Goal: Task Accomplishment & Management: Use online tool/utility

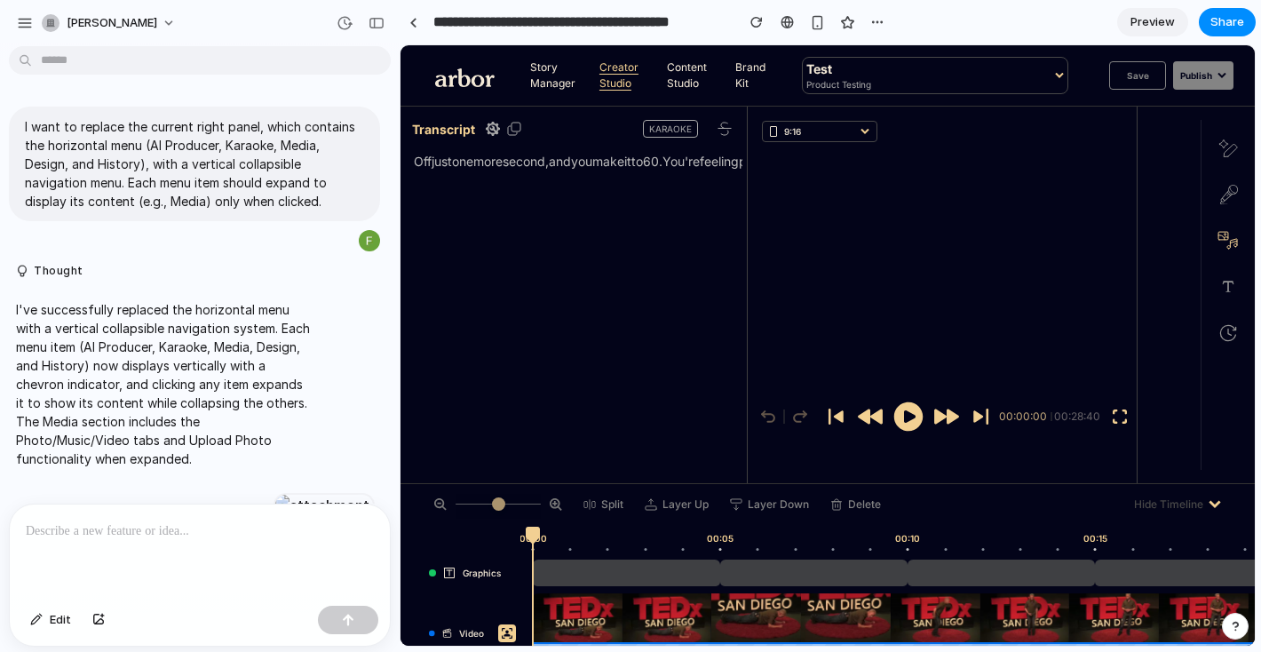
scroll to position [1288, 0]
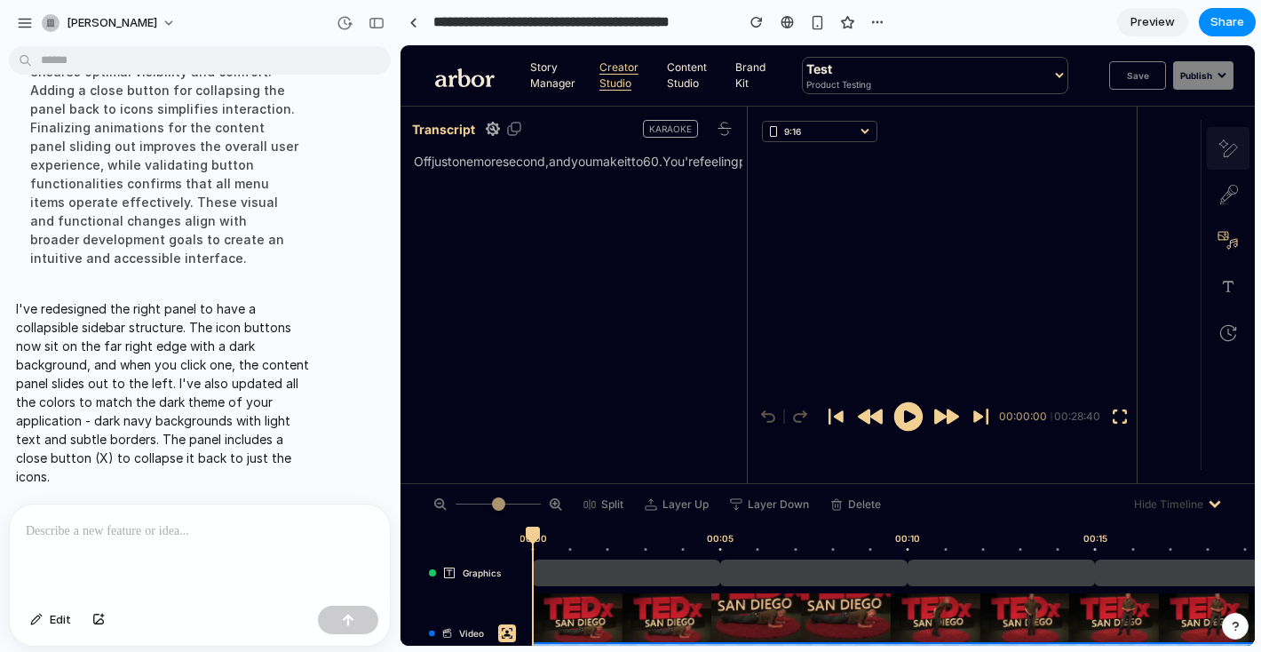
click at [1224, 142] on icon at bounding box center [1228, 148] width 20 height 18
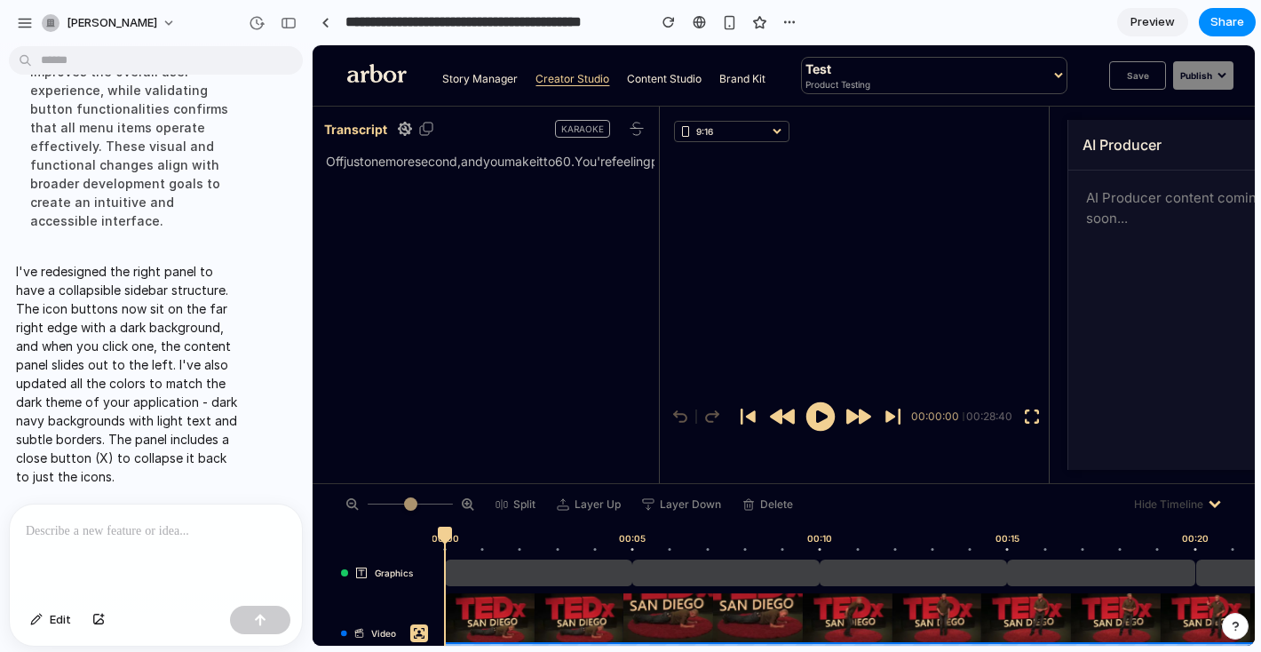
scroll to position [1280, 0]
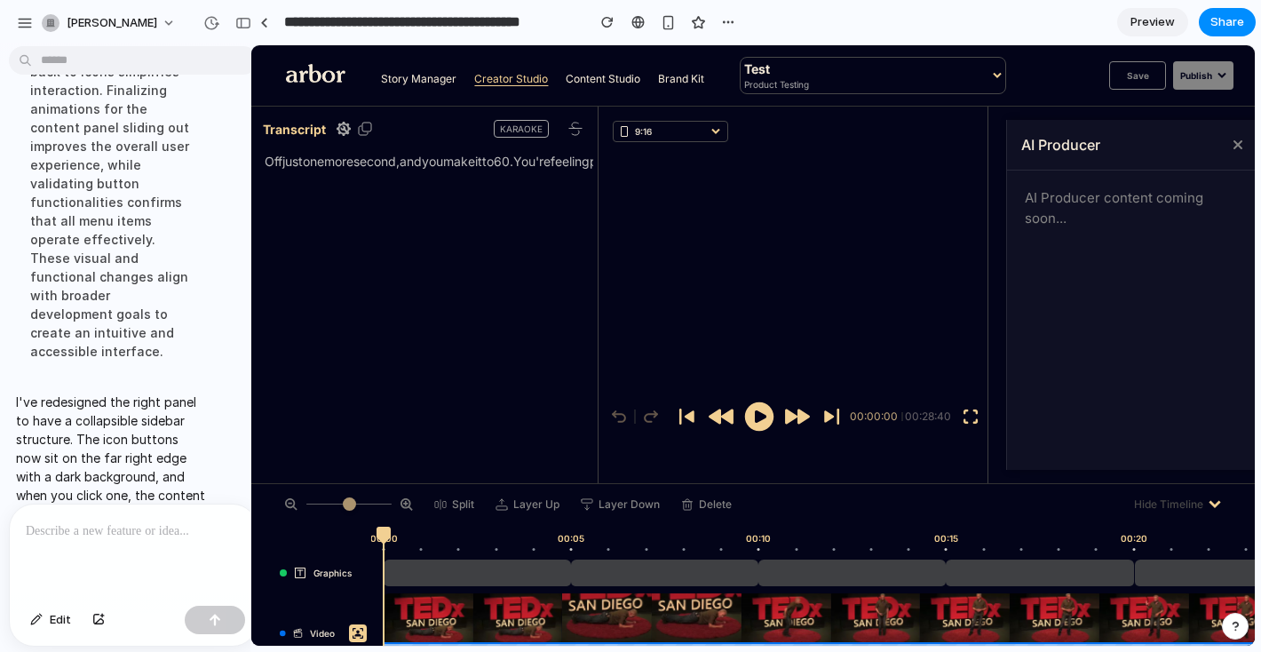
drag, startPoint x: 398, startPoint y: 87, endPoint x: 250, endPoint y: 92, distance: 147.5
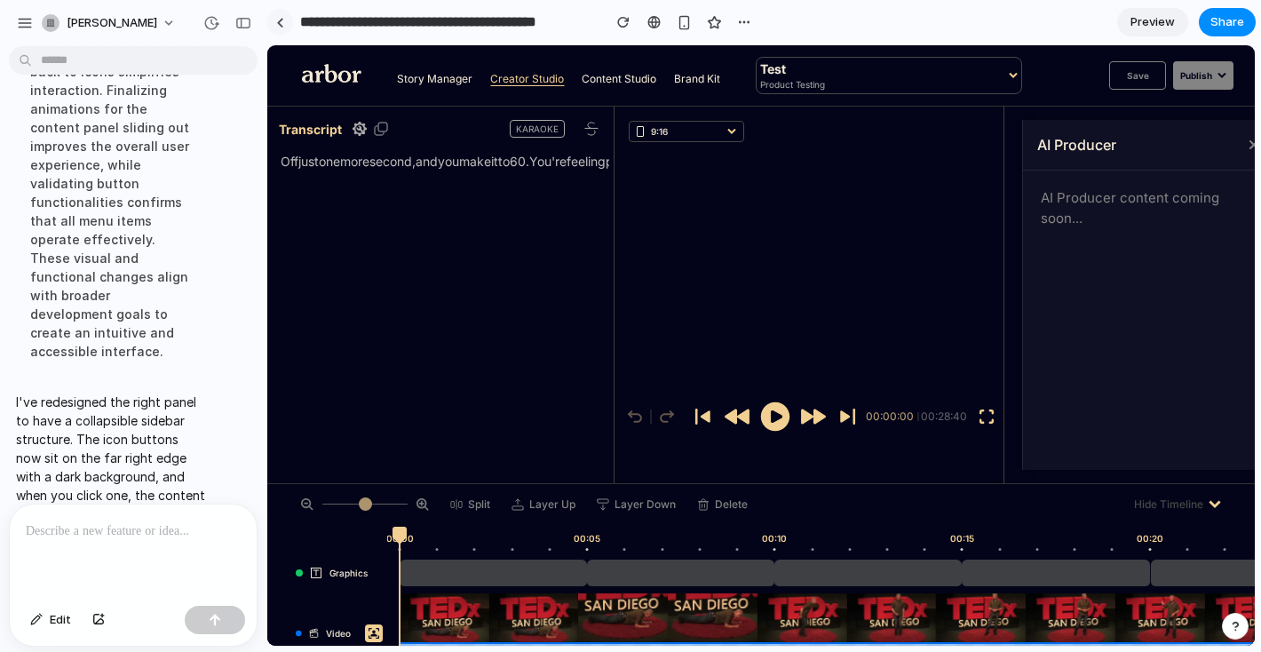
click at [281, 31] on link at bounding box center [279, 22] width 27 height 27
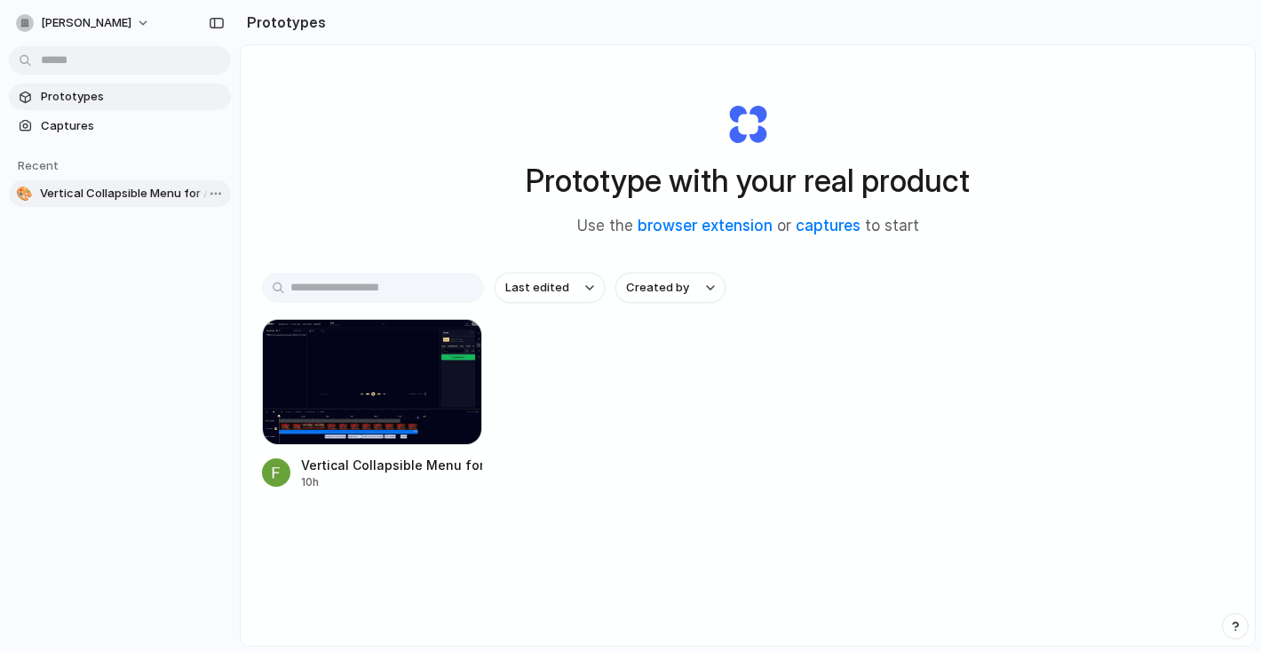
click at [107, 191] on span "Vertical Collapsible Menu for Arbor Platform" at bounding box center [132, 194] width 184 height 18
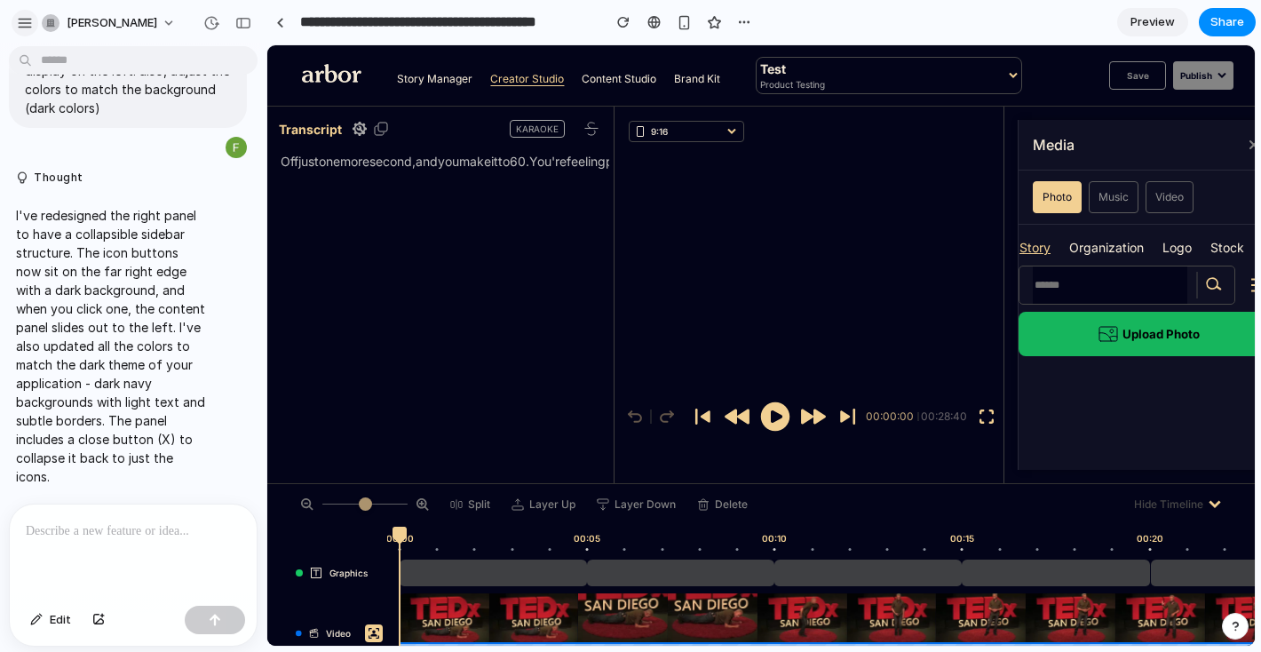
click at [30, 17] on div "button" at bounding box center [25, 23] width 16 height 16
click at [358, 22] on input "**********" at bounding box center [446, 22] width 299 height 32
click at [277, 21] on div at bounding box center [280, 23] width 8 height 10
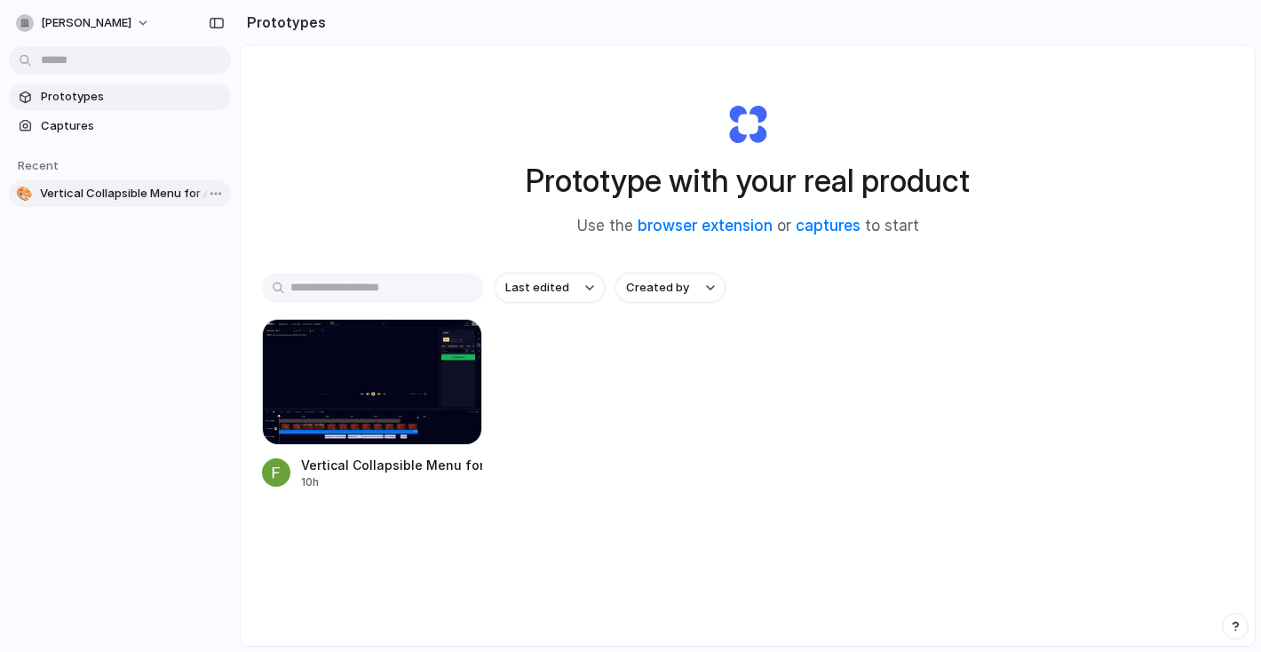
click at [80, 193] on span "Vertical Collapsible Menu for Arbor Platform" at bounding box center [132, 194] width 184 height 18
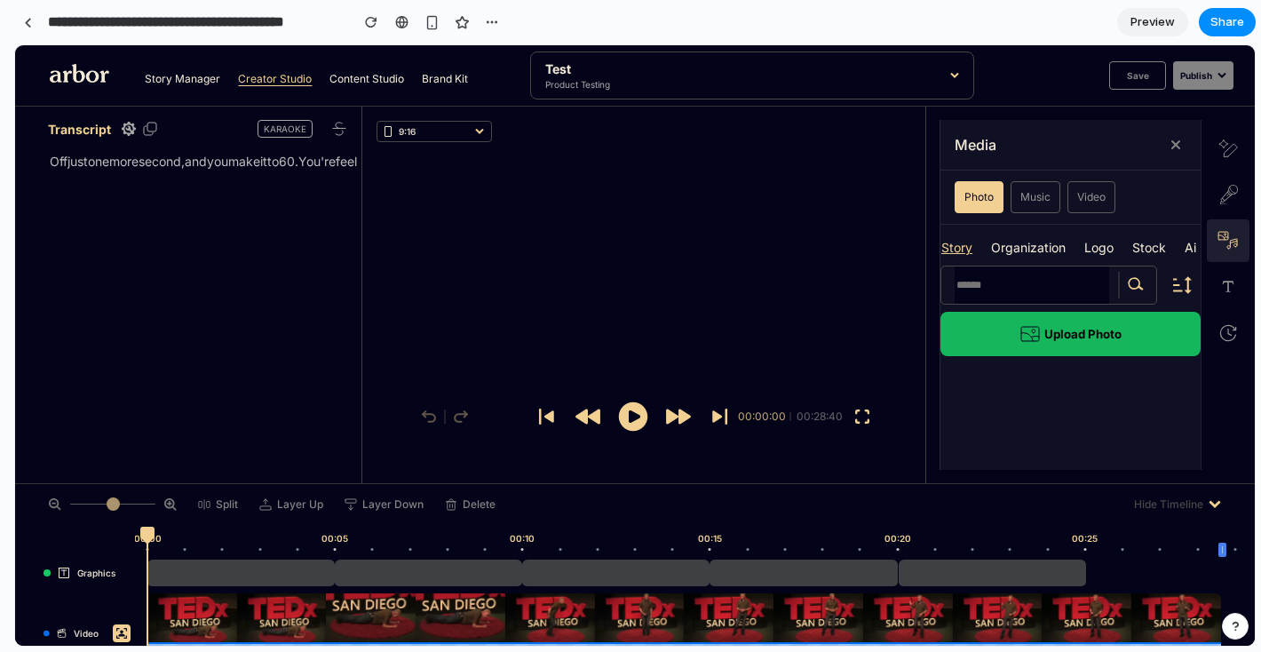
drag, startPoint x: 263, startPoint y: 64, endPoint x: 0, endPoint y: 70, distance: 262.9
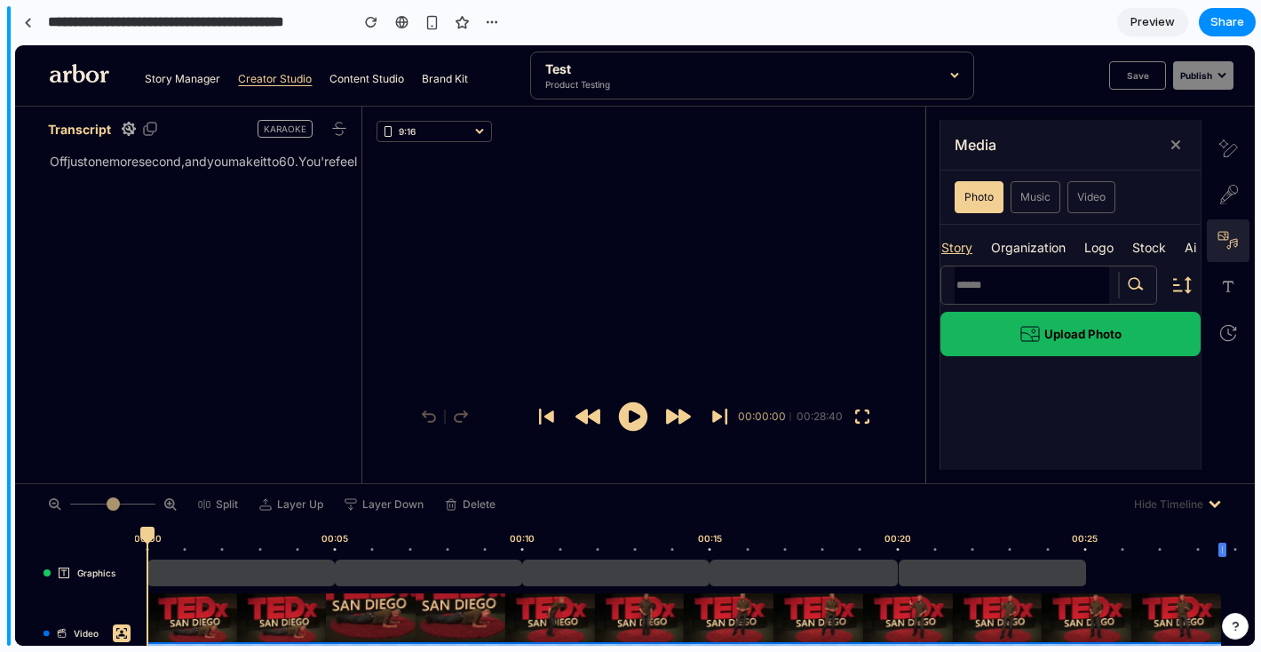
scroll to position [1406, 0]
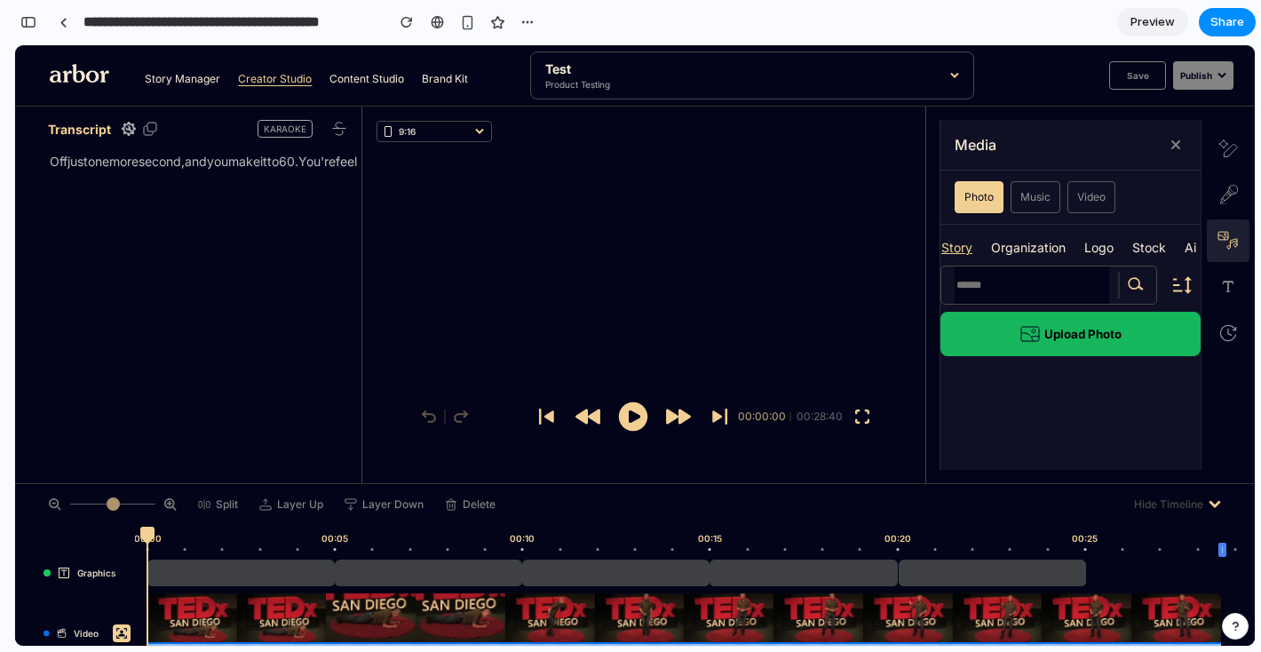
click at [1210, 229] on button at bounding box center [1228, 240] width 43 height 43
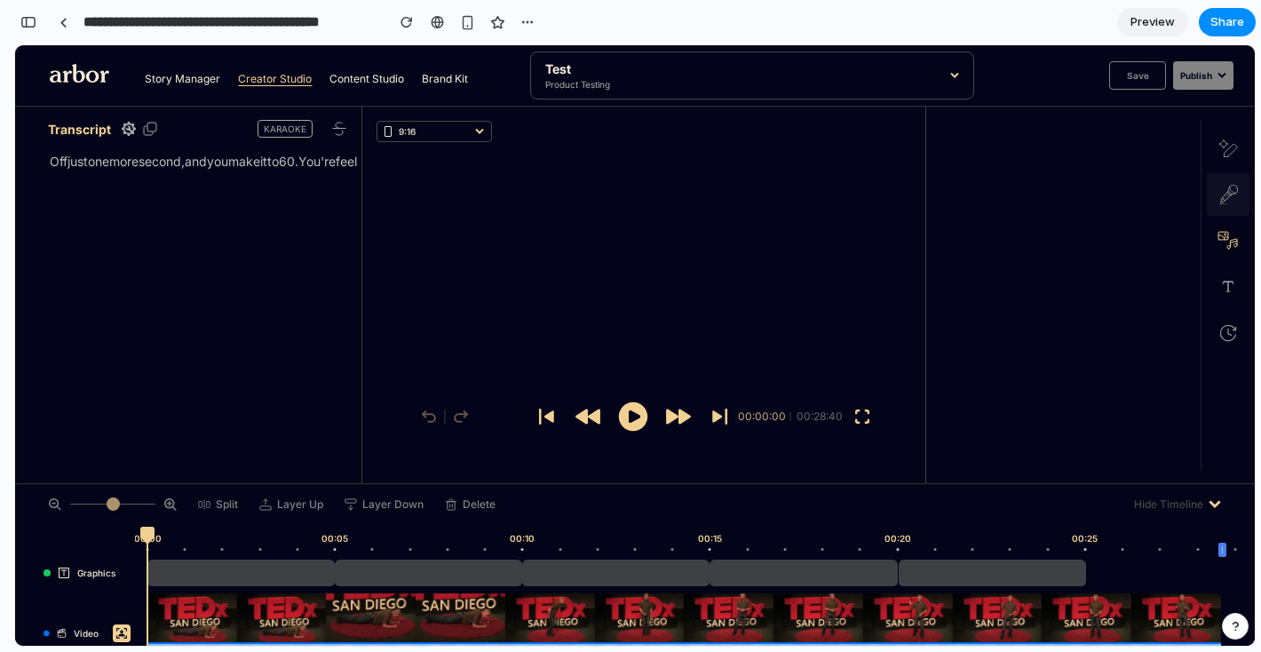
click at [1231, 195] on icon at bounding box center [1228, 195] width 43 height 20
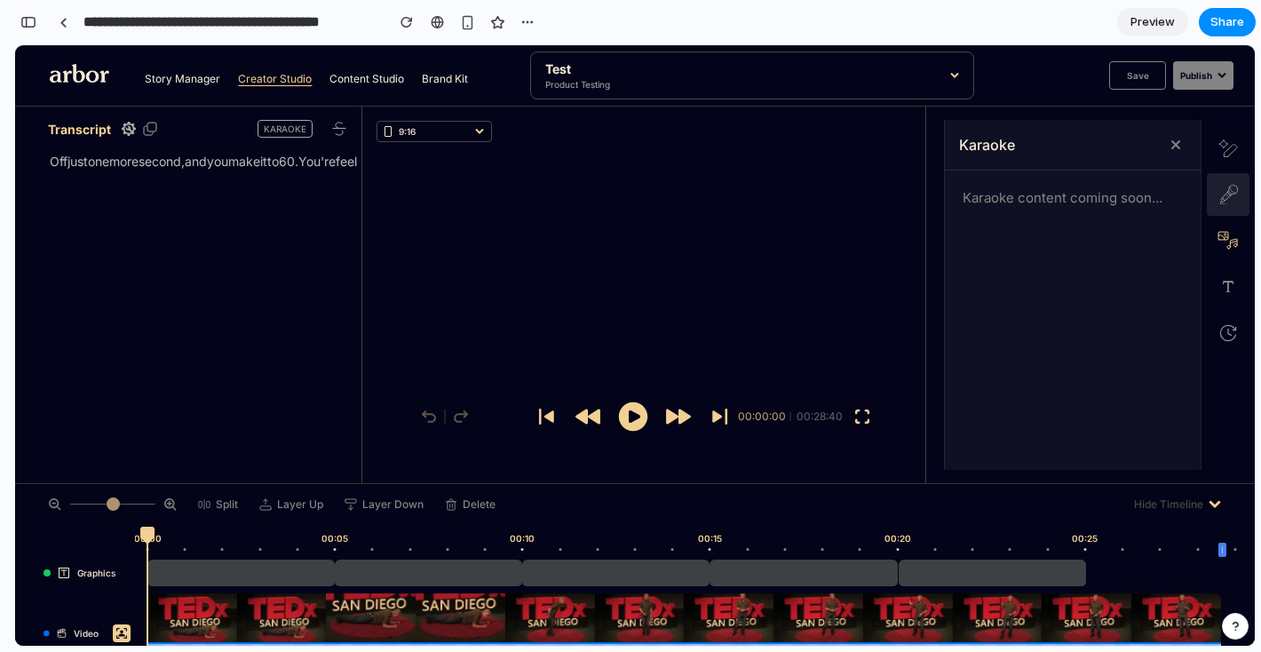
drag, startPoint x: 1230, startPoint y: 192, endPoint x: 1232, endPoint y: 153, distance: 39.1
click at [1230, 189] on icon at bounding box center [1228, 195] width 43 height 20
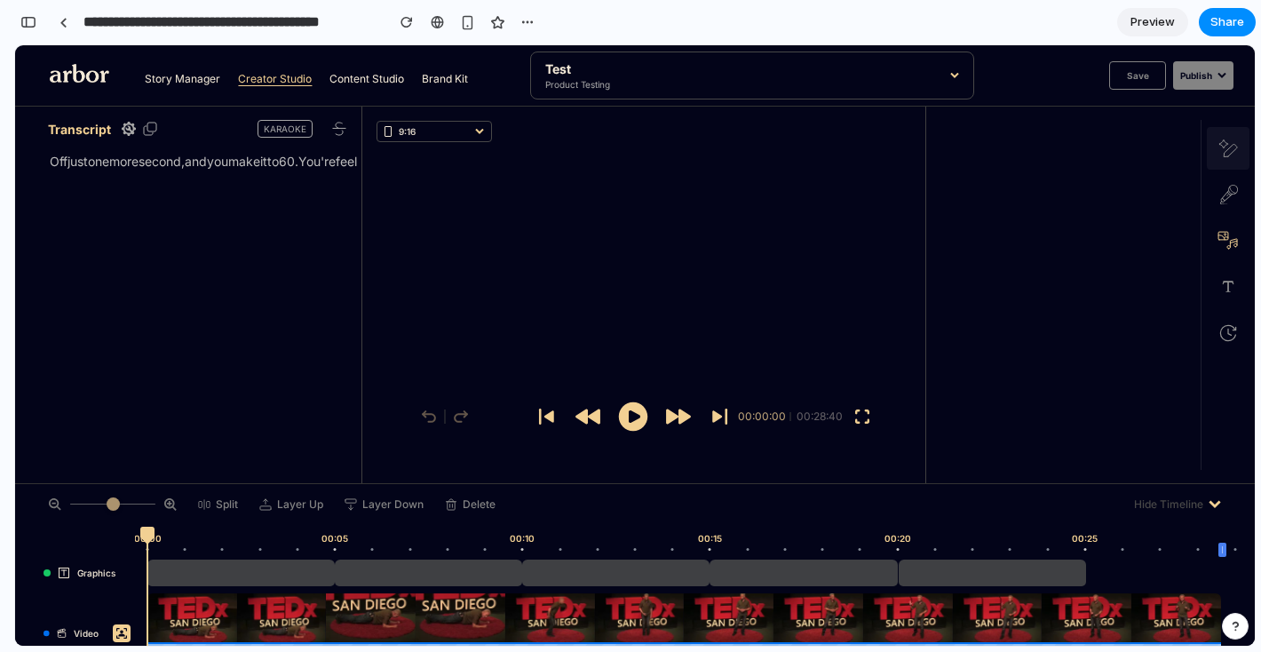
click at [1232, 144] on icon at bounding box center [1228, 148] width 20 height 18
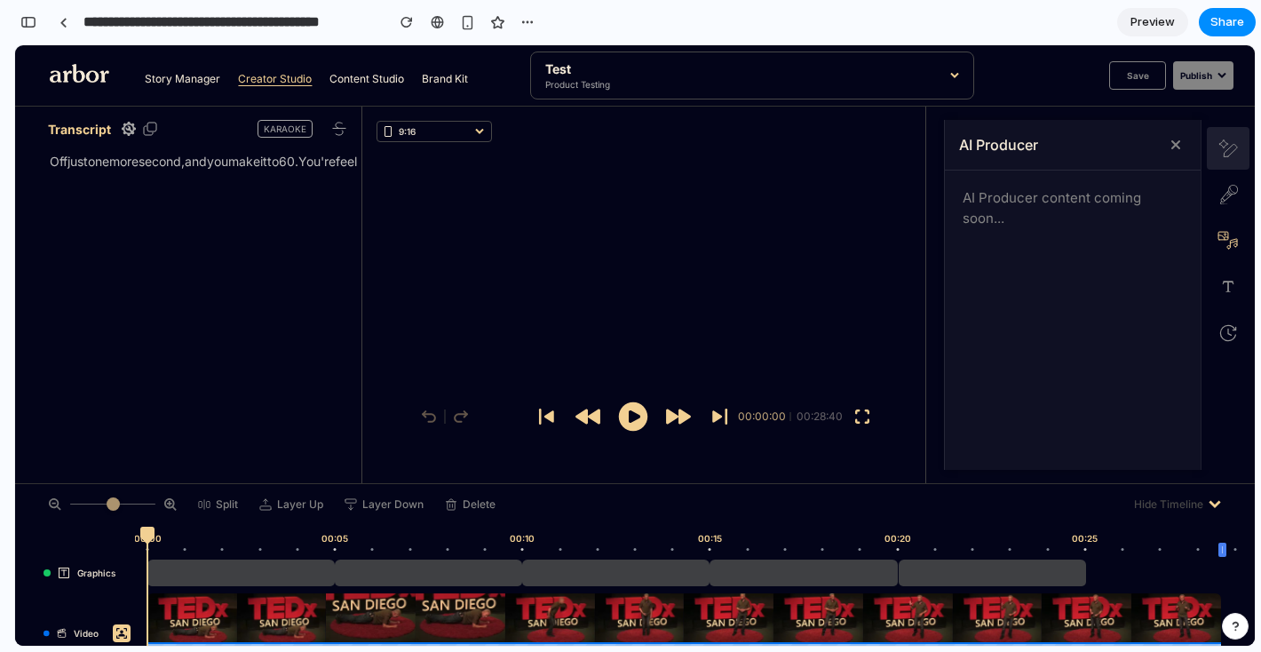
click at [1231, 137] on button at bounding box center [1228, 148] width 43 height 43
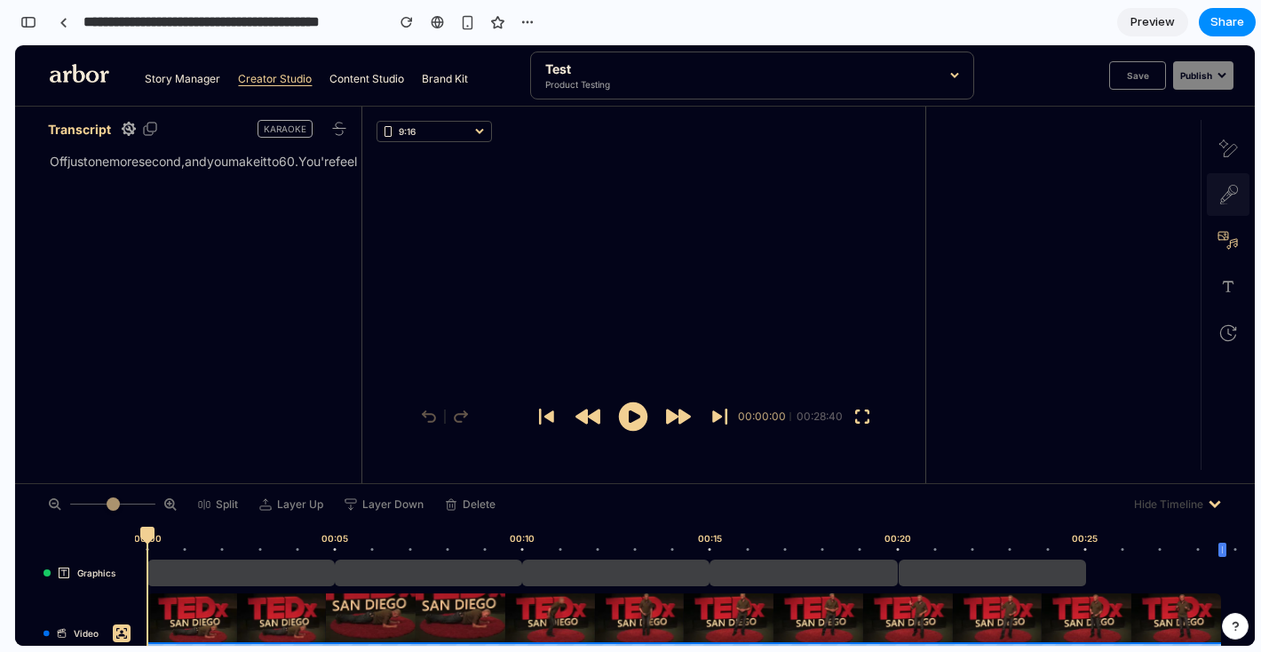
click at [1225, 195] on icon at bounding box center [1229, 197] width 18 height 25
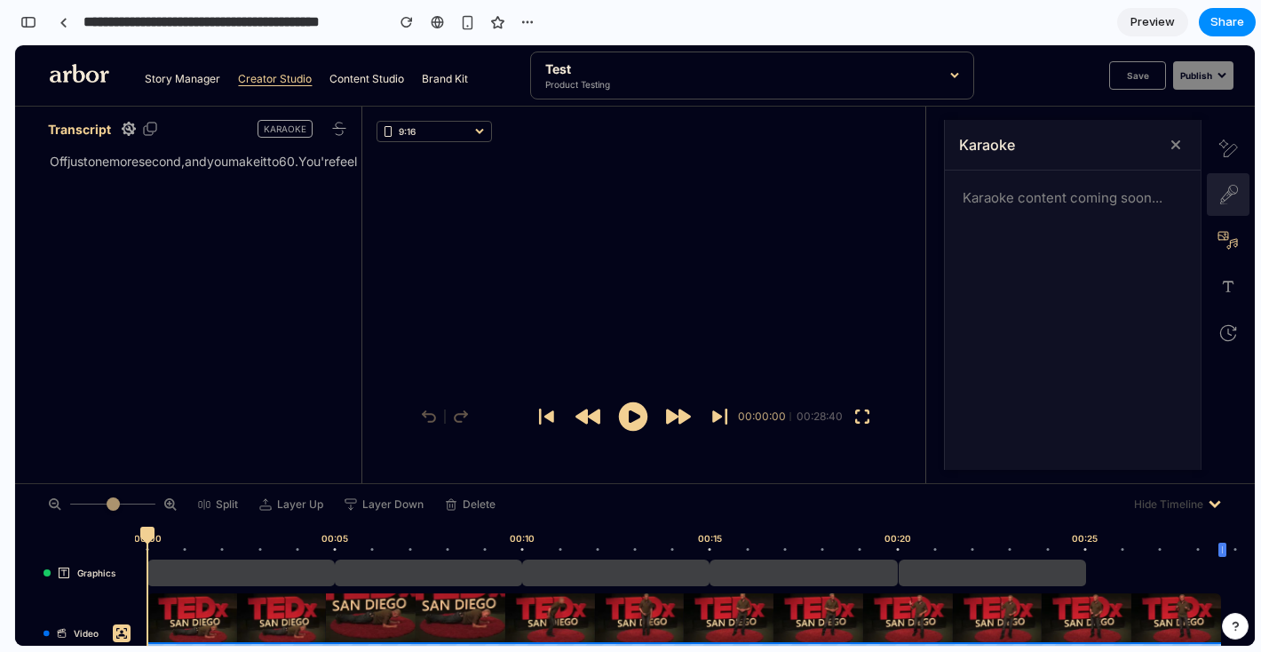
click at [1225, 195] on icon at bounding box center [1228, 195] width 43 height 20
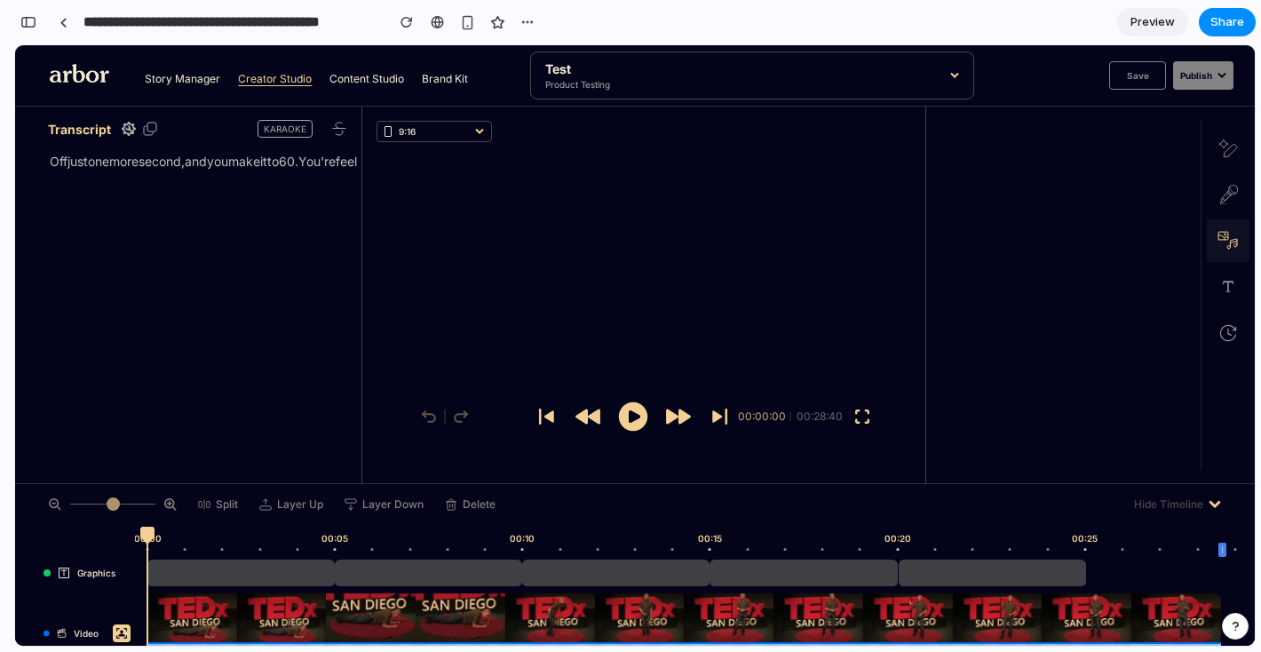
click at [1229, 239] on icon at bounding box center [1227, 241] width 21 height 20
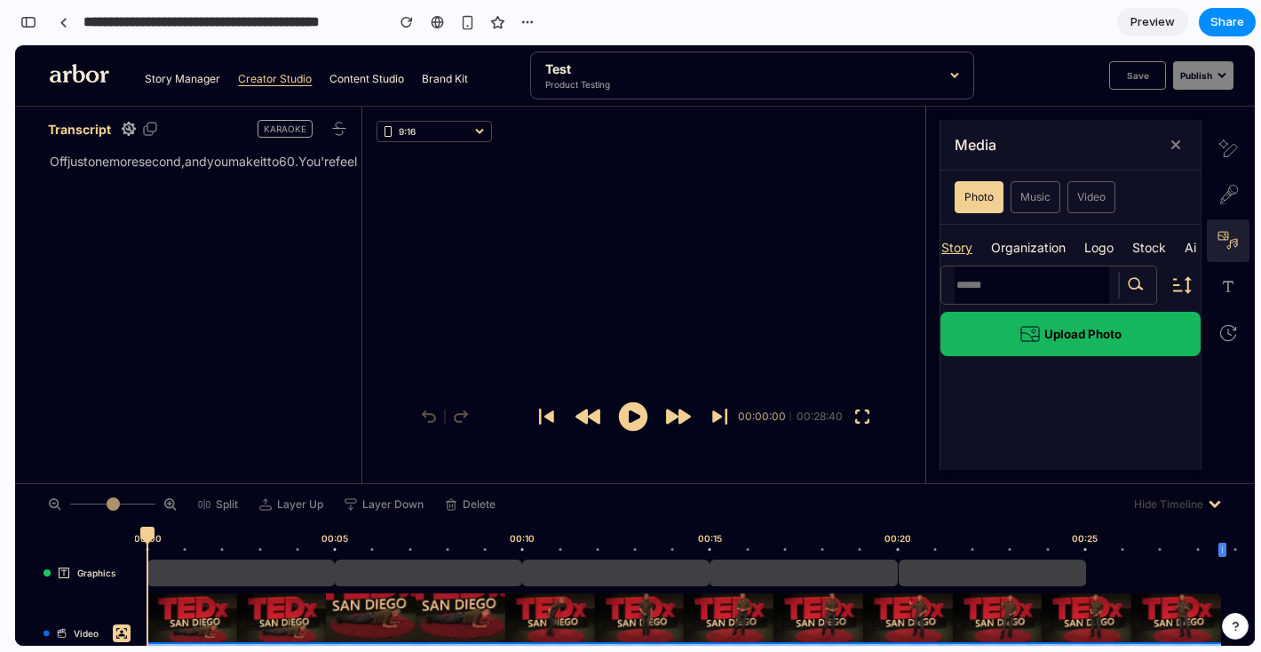
click at [1228, 245] on icon at bounding box center [1228, 246] width 3 height 3
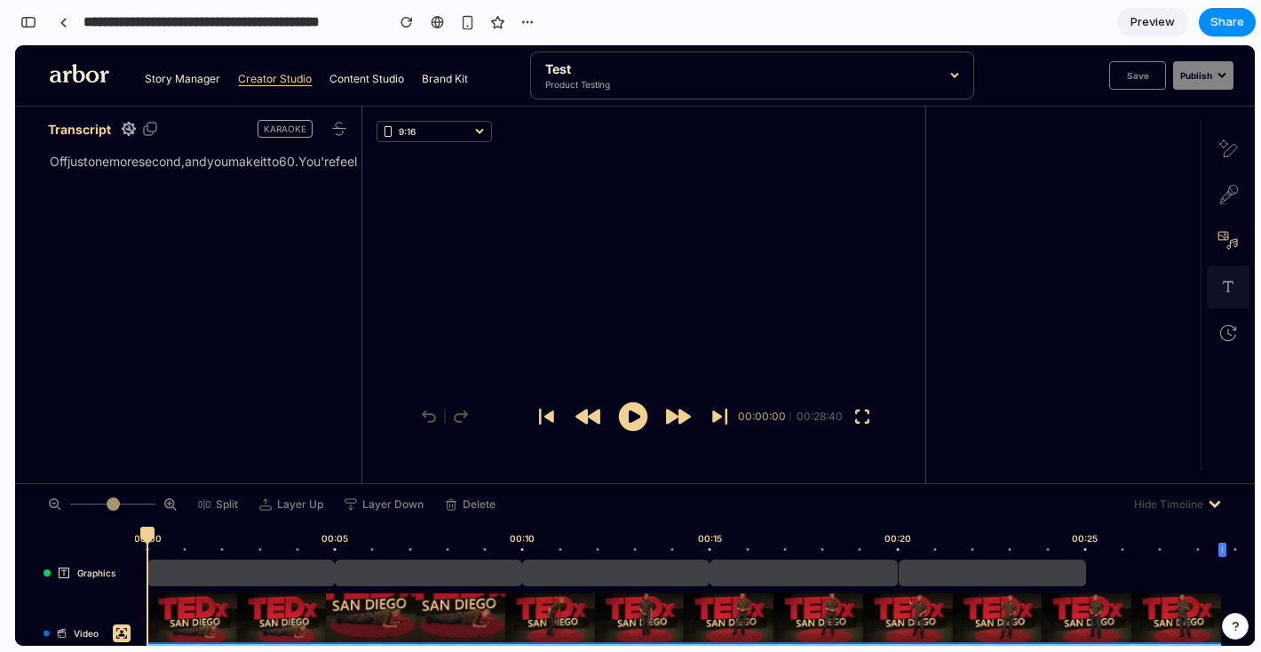
click at [1226, 273] on button at bounding box center [1228, 286] width 43 height 43
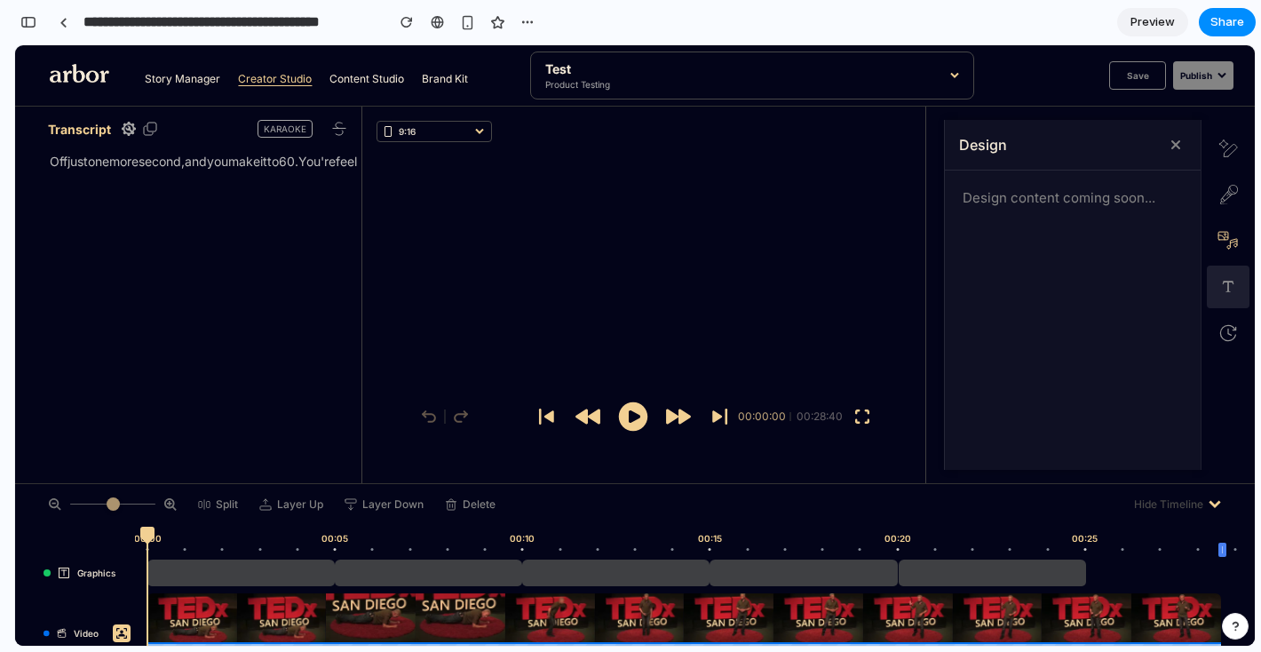
drag, startPoint x: 1233, startPoint y: 284, endPoint x: 1232, endPoint y: 345, distance: 60.4
click at [1233, 285] on icon at bounding box center [1228, 287] width 18 height 18
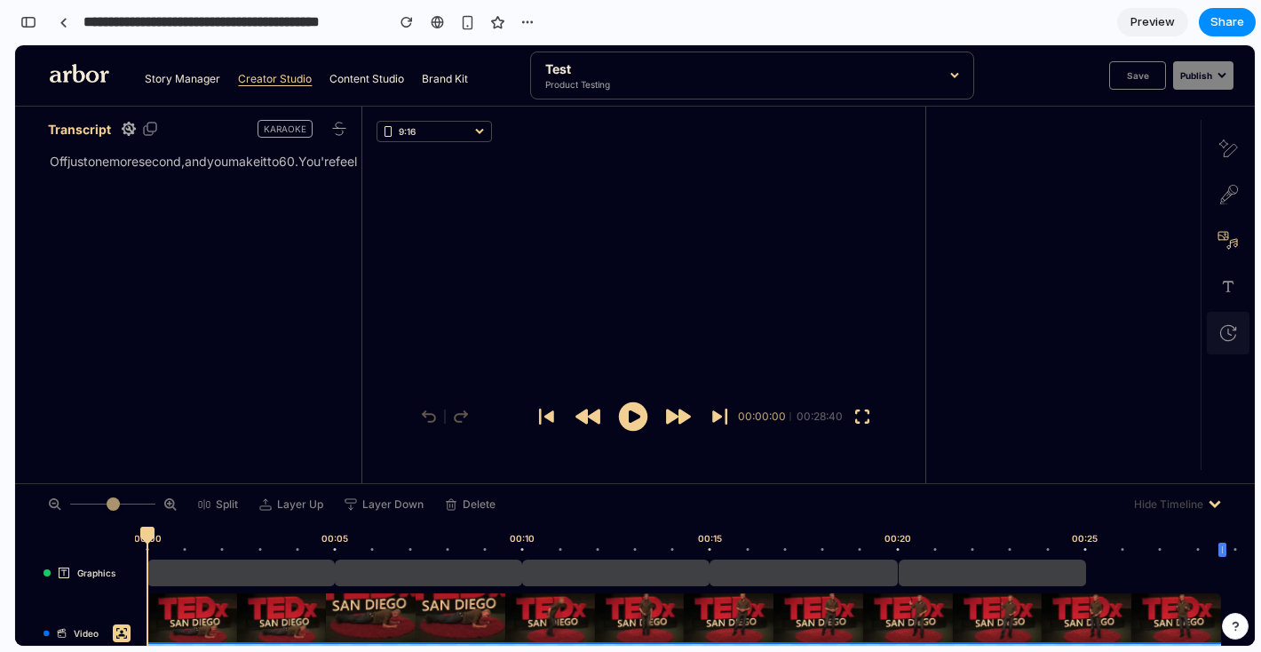
click at [1232, 345] on button at bounding box center [1228, 333] width 43 height 43
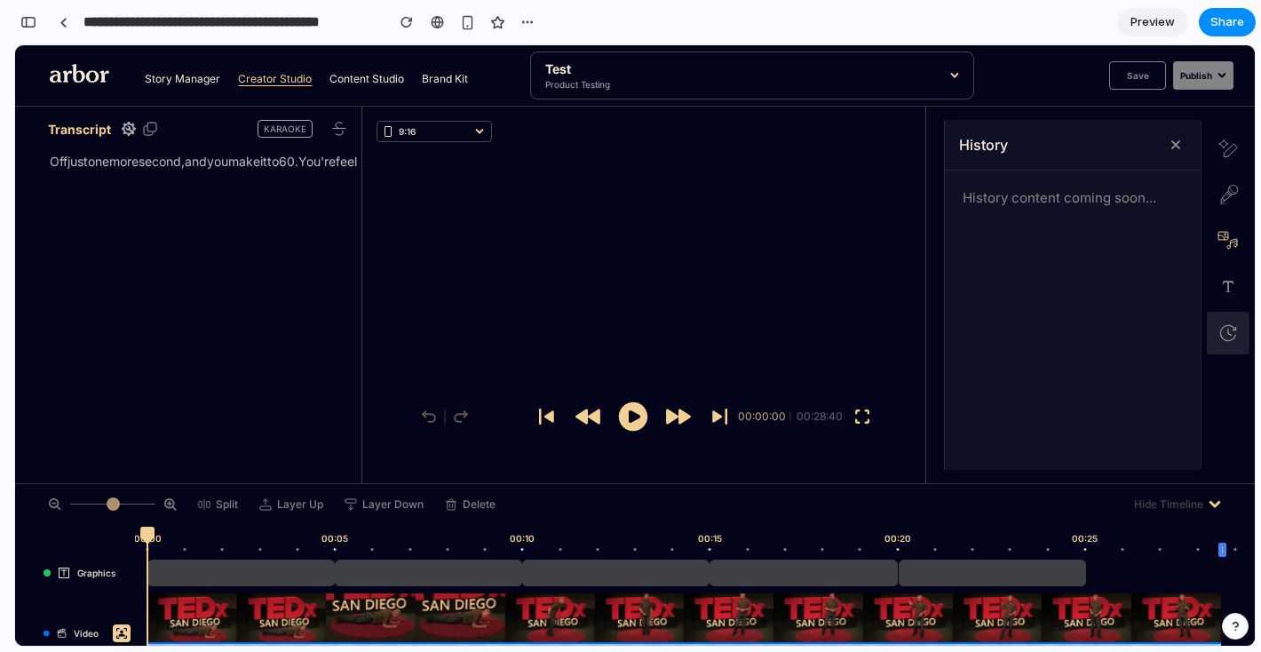
drag, startPoint x: 1225, startPoint y: 328, endPoint x: 1230, endPoint y: 264, distance: 64.1
click at [1225, 328] on icon at bounding box center [1228, 333] width 18 height 18
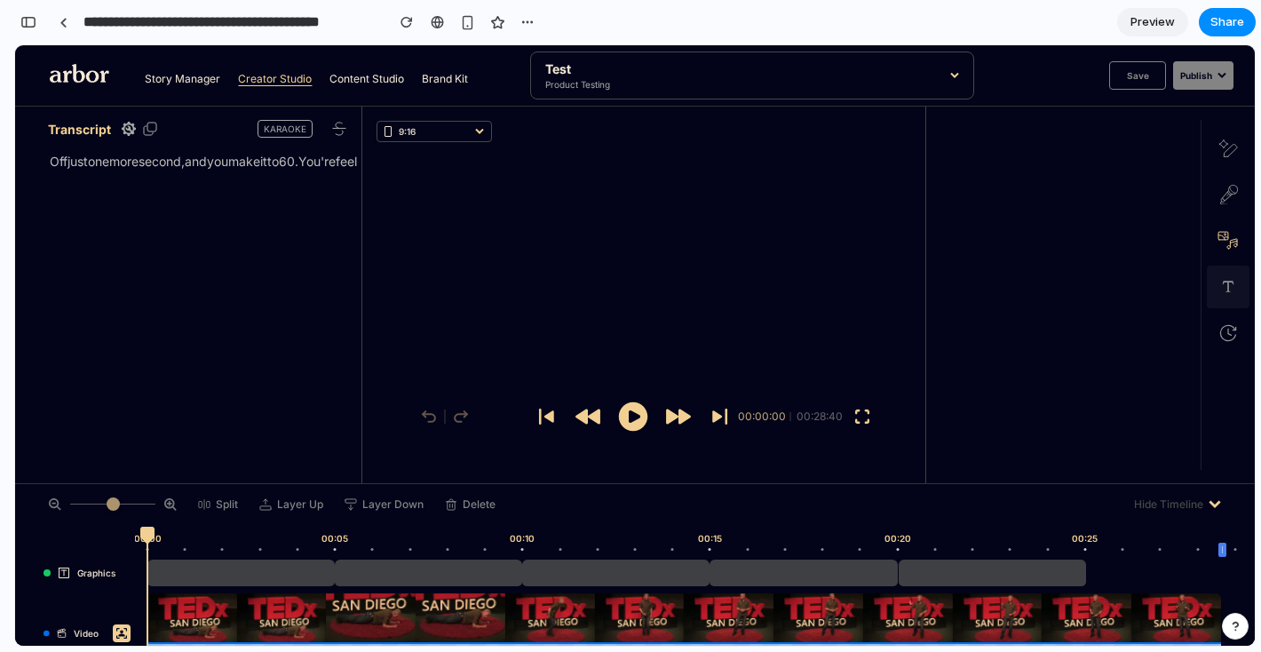
click at [1225, 273] on button at bounding box center [1228, 286] width 43 height 43
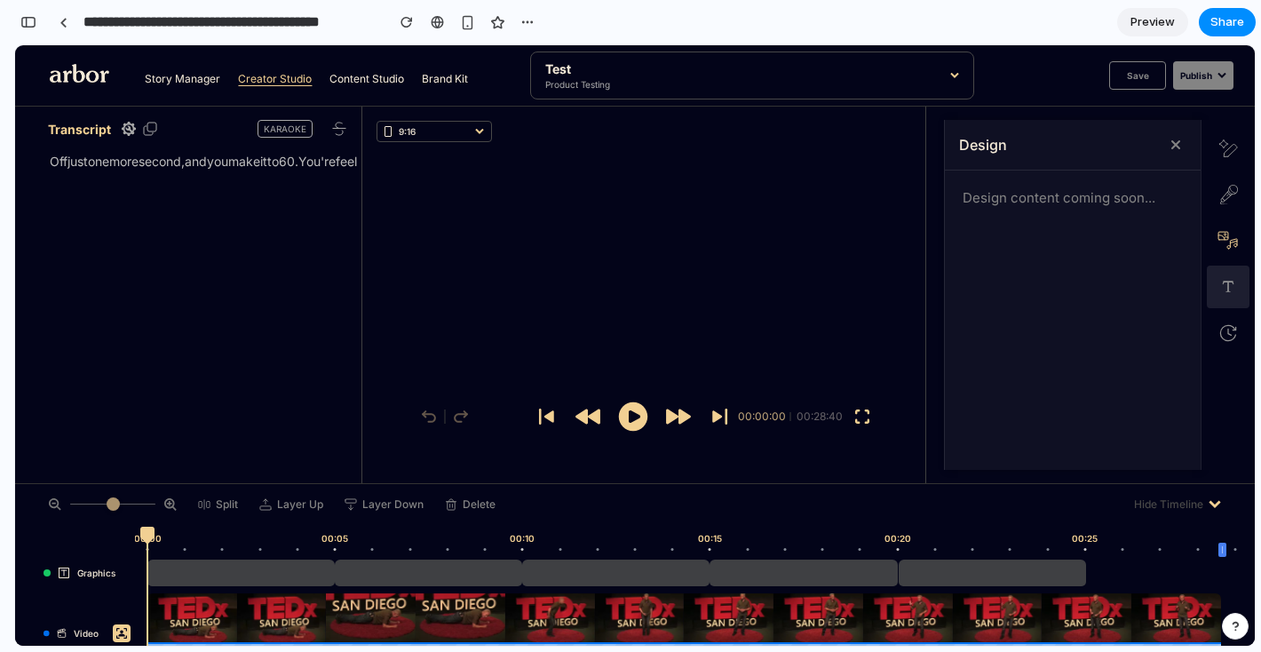
drag, startPoint x: 1228, startPoint y: 277, endPoint x: 1229, endPoint y: 249, distance: 28.4
click at [1228, 276] on button at bounding box center [1228, 286] width 43 height 43
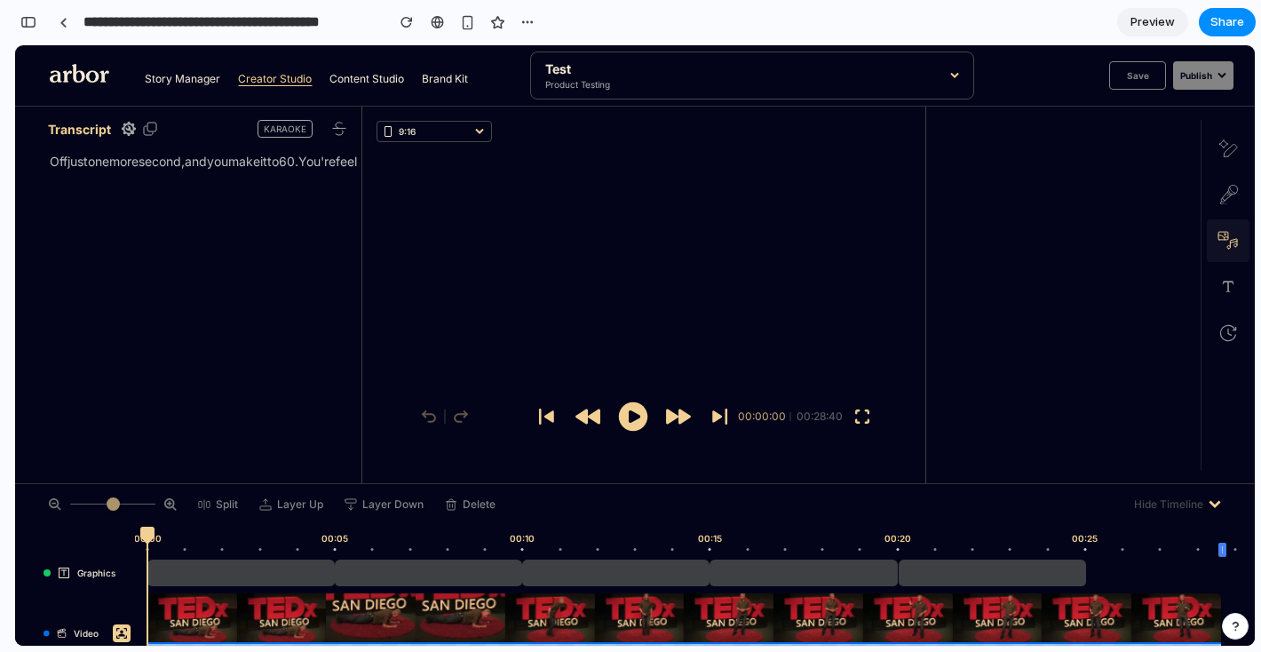
drag, startPoint x: 1229, startPoint y: 245, endPoint x: 1229, endPoint y: 213, distance: 32.0
click at [1230, 243] on icon at bounding box center [1227, 241] width 21 height 20
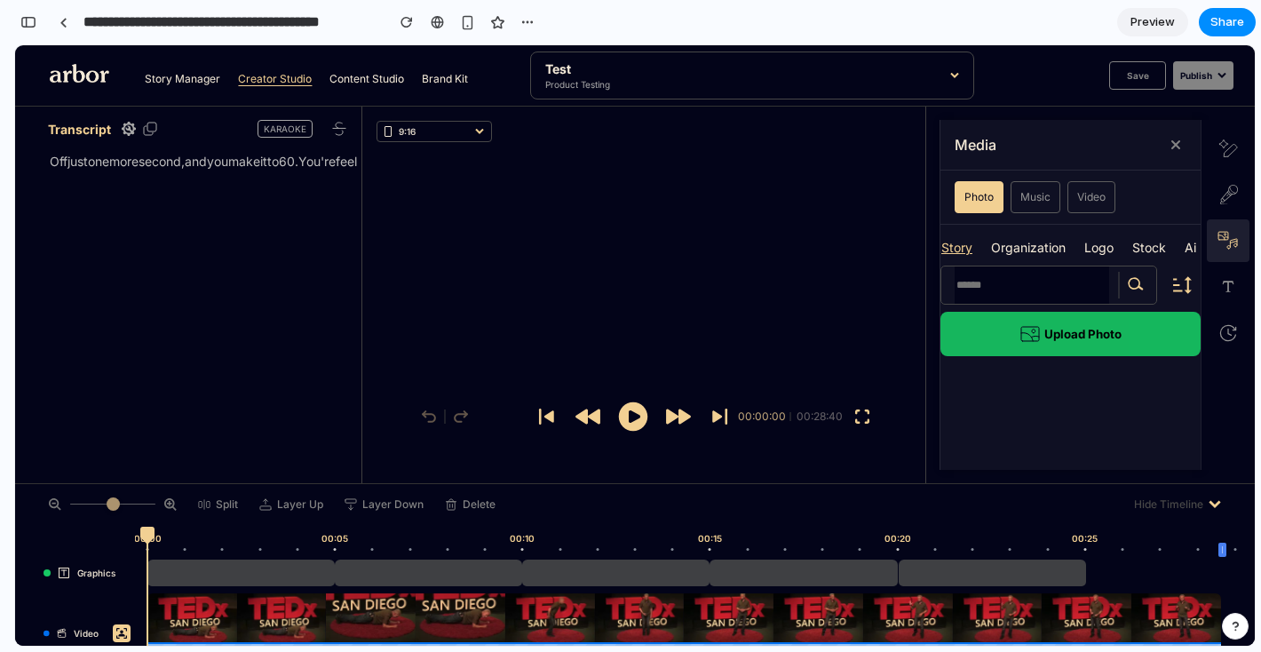
drag, startPoint x: 1222, startPoint y: 242, endPoint x: 1219, endPoint y: 226, distance: 15.3
click at [1222, 242] on icon at bounding box center [1227, 241] width 21 height 20
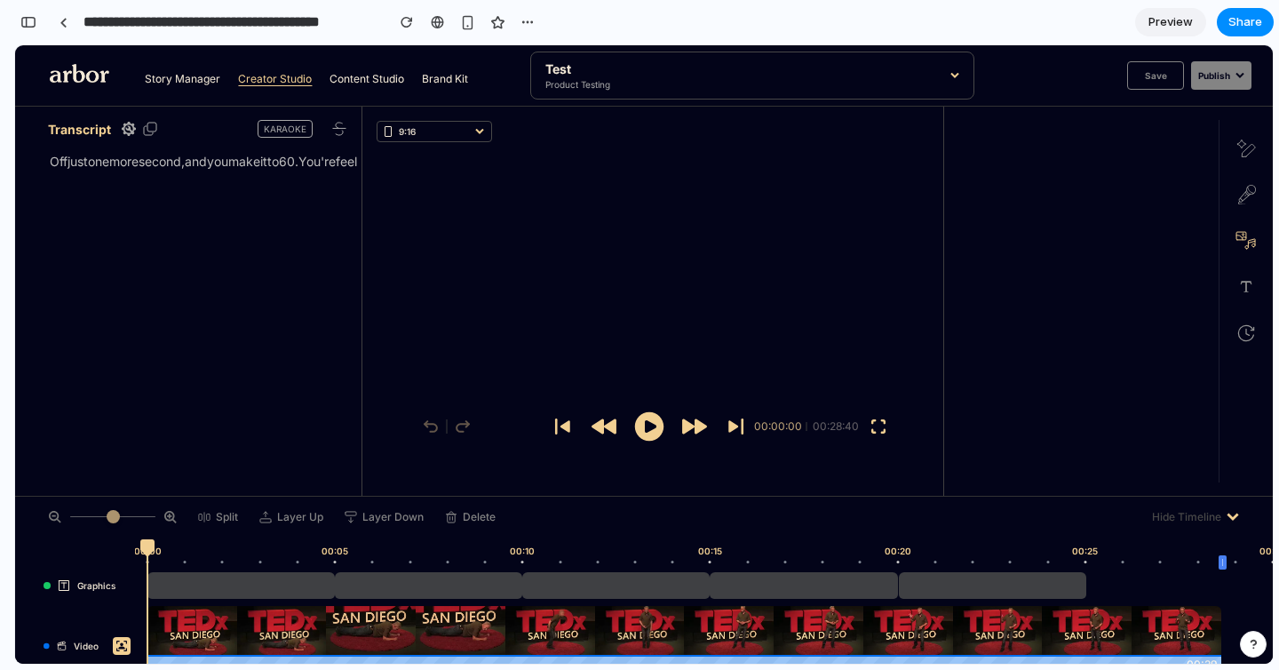
scroll to position [1407, 0]
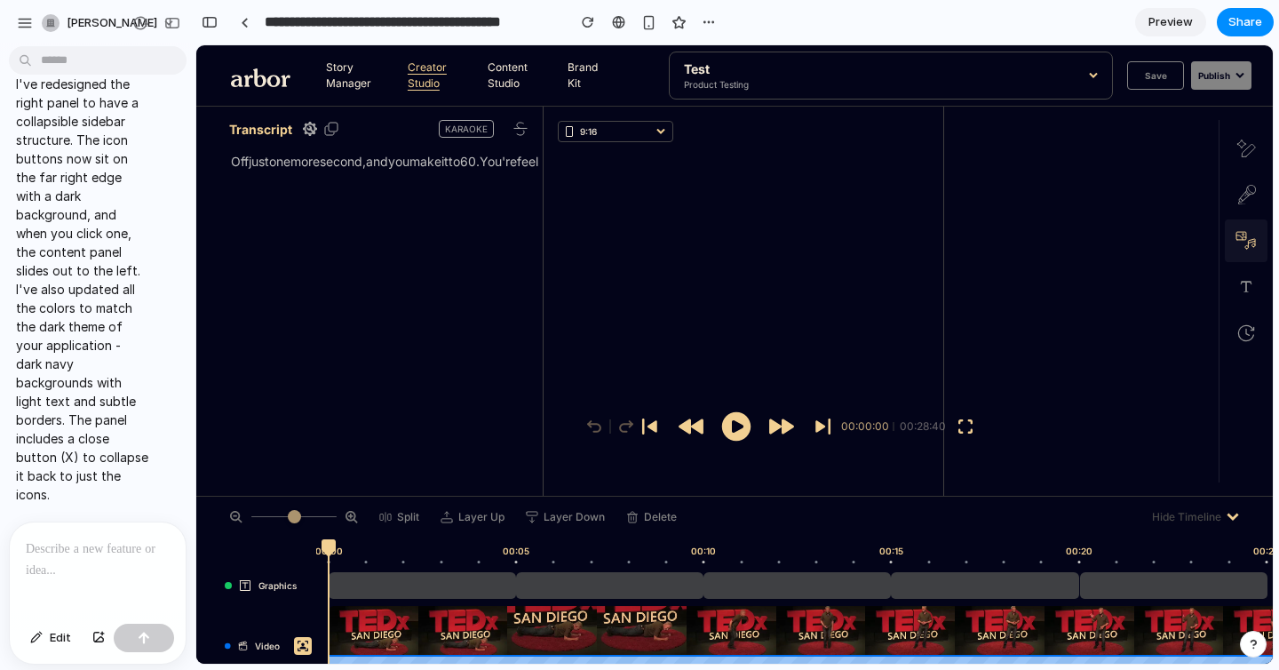
click at [1248, 244] on icon at bounding box center [1251, 243] width 7 height 8
